Goal: Information Seeking & Learning: Find specific page/section

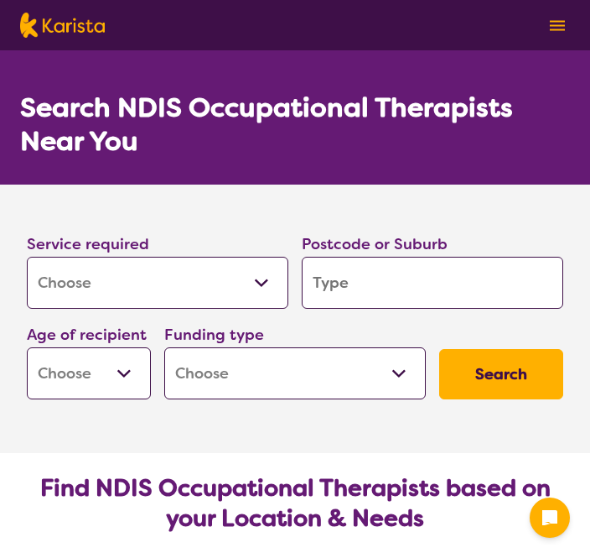
select select "[MEDICAL_DATA]"
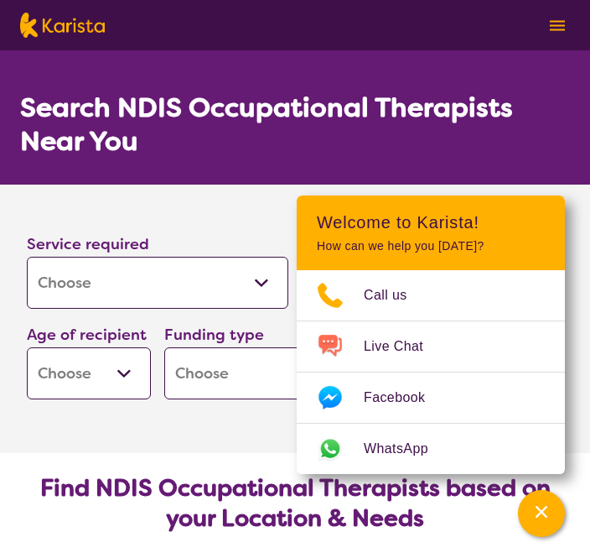
click at [526, 517] on button "Channel Menu" at bounding box center [541, 513] width 47 height 47
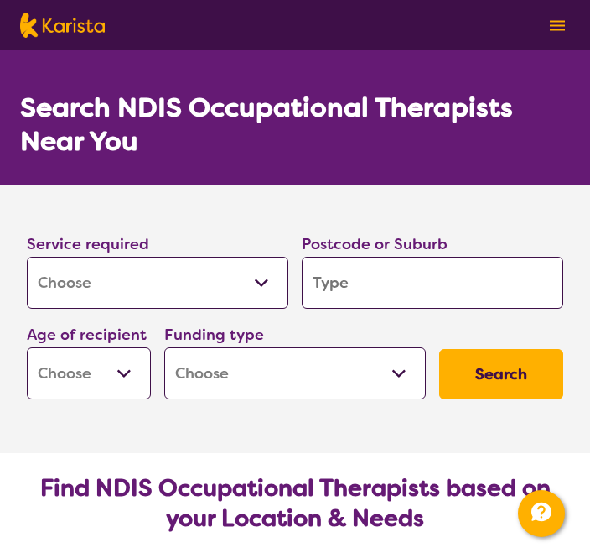
click at [405, 281] on input "search" at bounding box center [433, 283] width 262 height 52
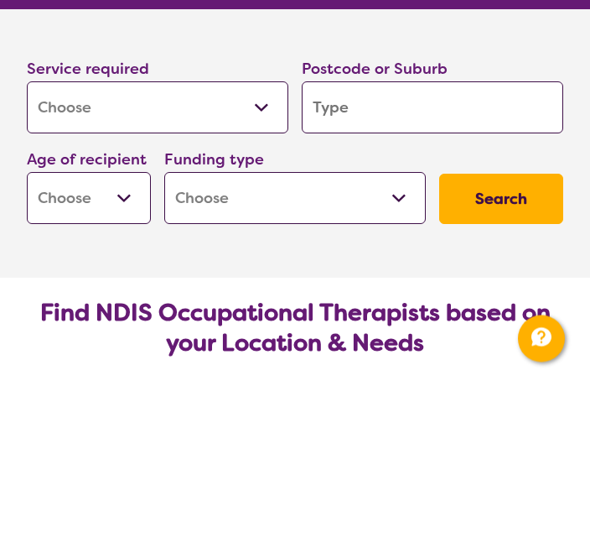
type input "4"
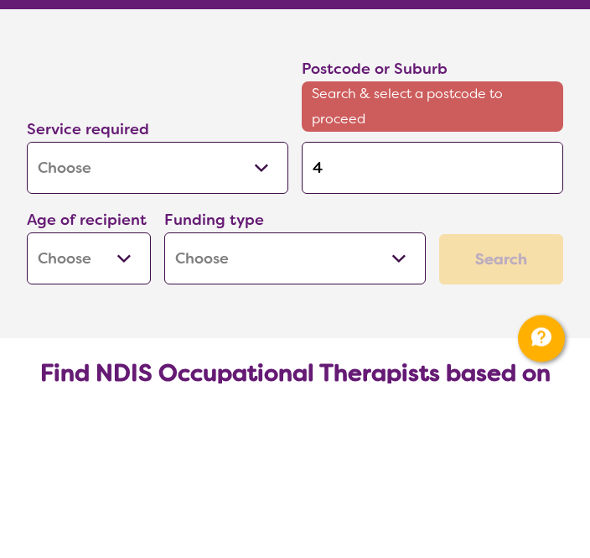
type input "47"
type input "470"
type input "4703"
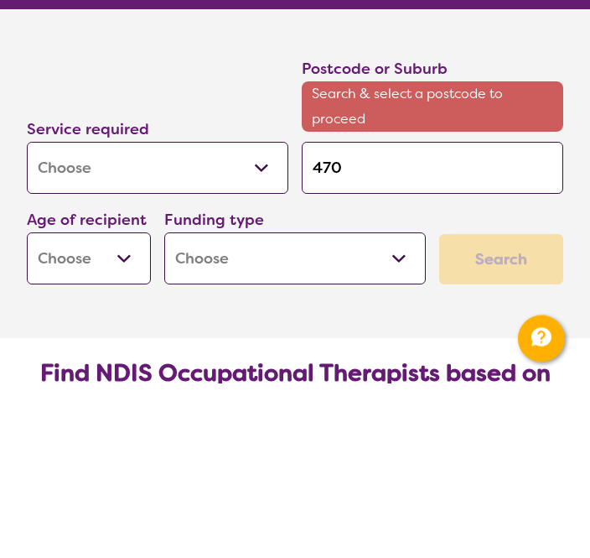
type input "4703"
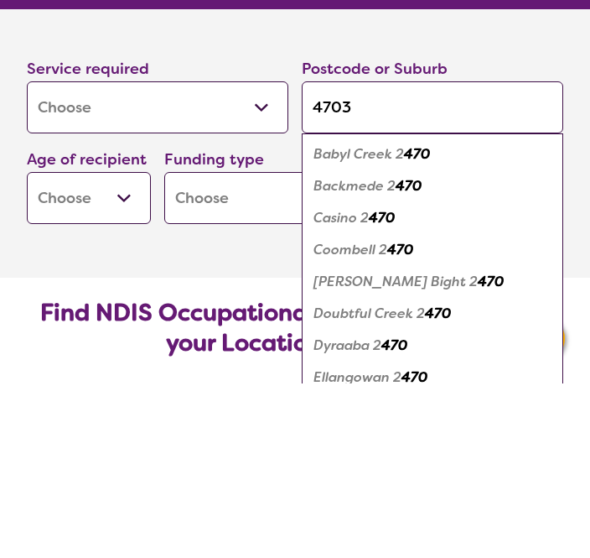
type input "4703"
click at [502, 349] on button "Search" at bounding box center [501, 374] width 124 height 50
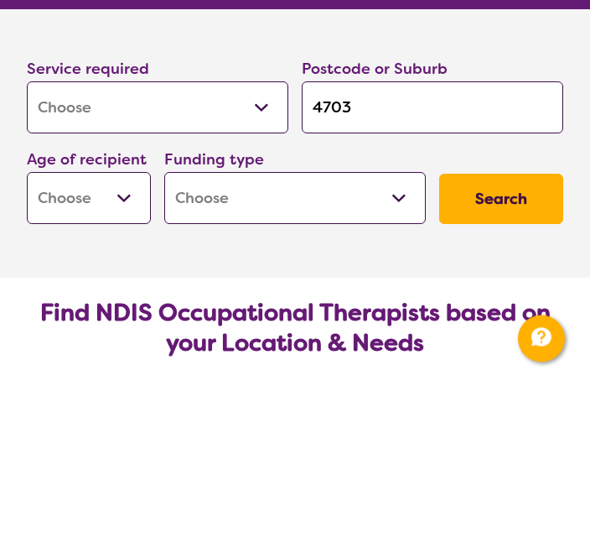
scroll to position [175, 0]
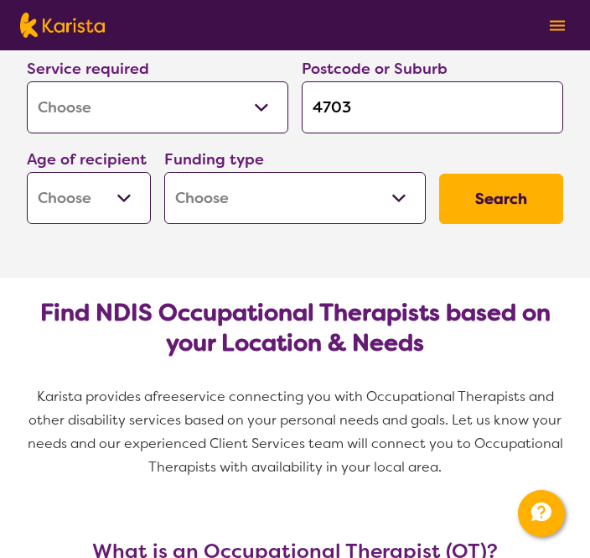
click at [125, 207] on select "Early Childhood - 0 to 9 Child - 10 to 11 Adolescent - 12 to 17 Adult - 18 to 6…" at bounding box center [89, 198] width 124 height 52
click at [108, 196] on select "Early Childhood - 0 to 9 Child - 10 to 11 Adolescent - 12 to 17 Adult - 18 to 6…" at bounding box center [89, 198] width 124 height 52
select select "EC"
click at [395, 199] on select "Home Care Package (HCP) National Disability Insurance Scheme (NDIS) I don't know" at bounding box center [295, 198] width 262 height 52
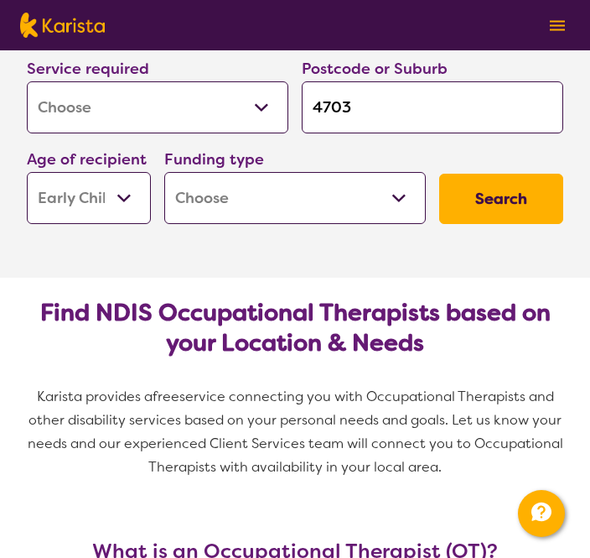
select select "i-don-t-know"
click at [498, 207] on button "Search" at bounding box center [501, 199] width 124 height 50
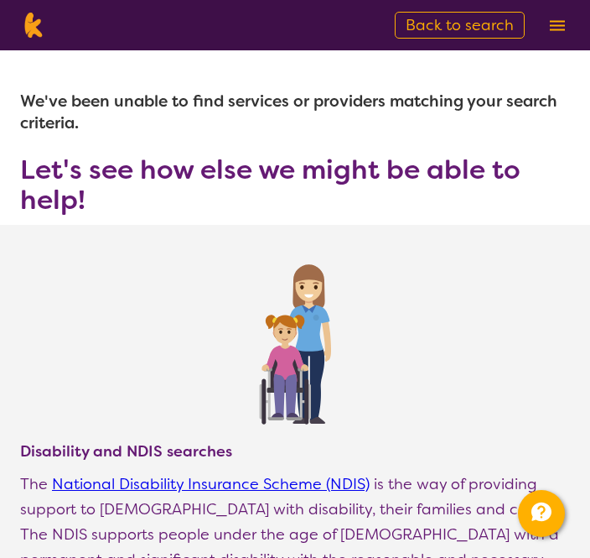
type input "4703"
select select "[MEDICAL_DATA]"
select select "EC"
